Goal: Information Seeking & Learning: Find specific fact

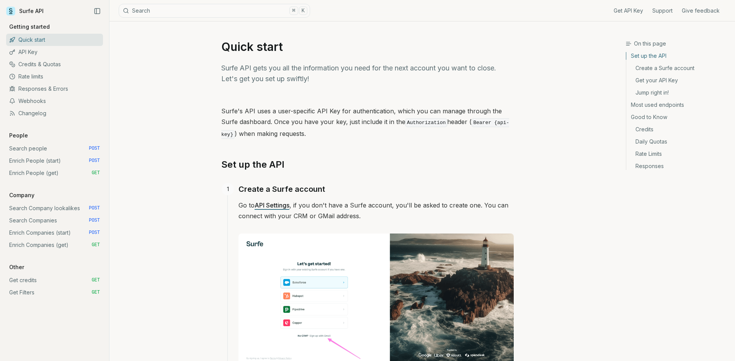
click at [180, 13] on button "Search ⌘ K" at bounding box center [214, 11] width 191 height 14
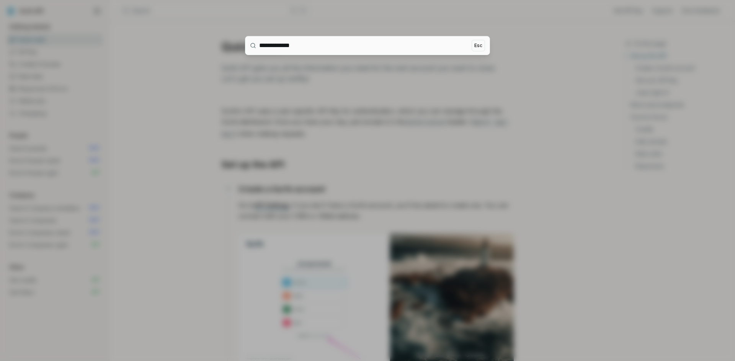
type input "**********"
click at [150, 130] on div at bounding box center [367, 180] width 735 height 361
